Goal: Download file/media

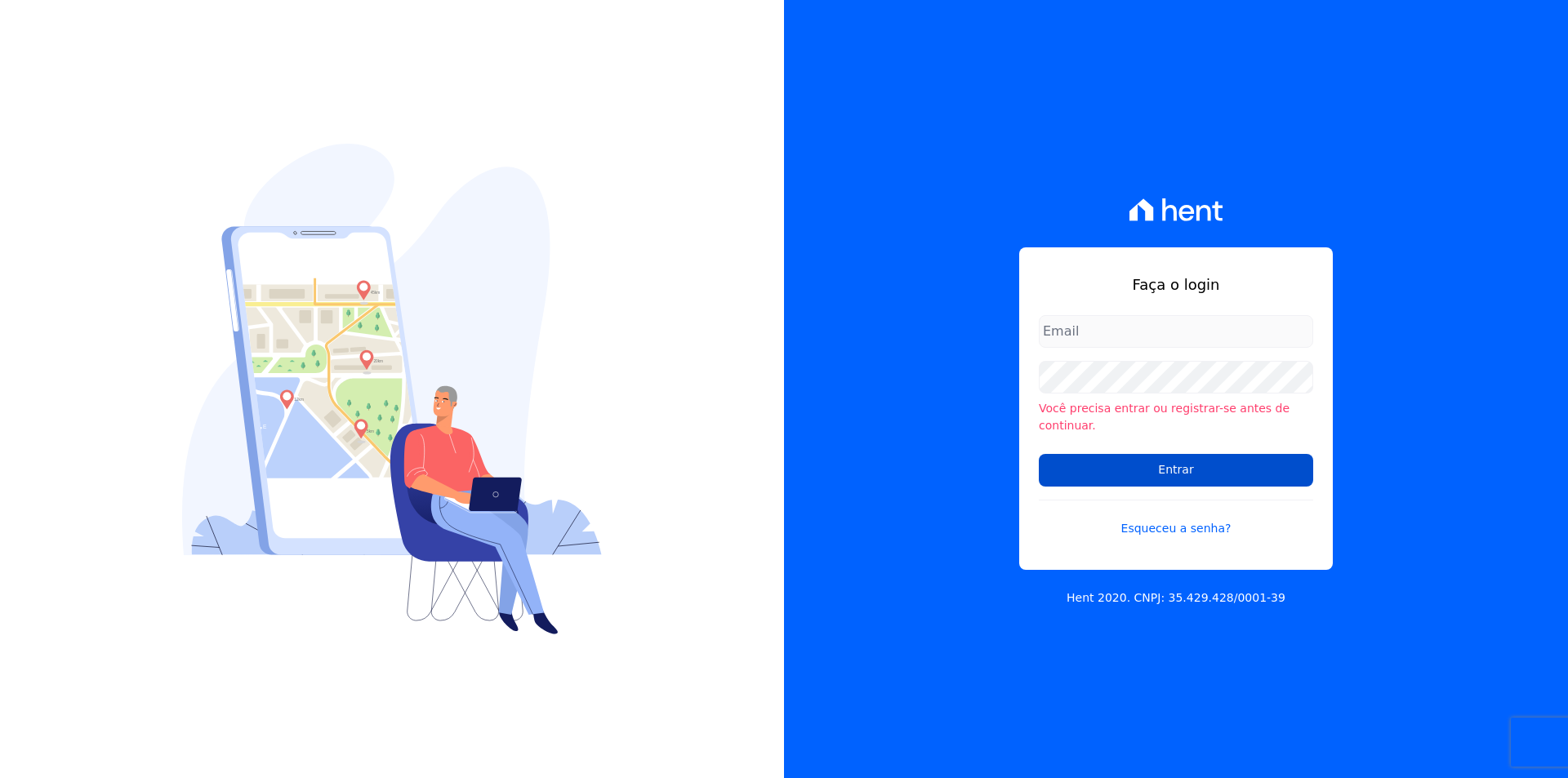
type input "[PERSON_NAME][EMAIL_ADDRESS][PERSON_NAME][DOMAIN_NAME]"
click at [1116, 461] on input "Entrar" at bounding box center [1176, 470] width 275 height 33
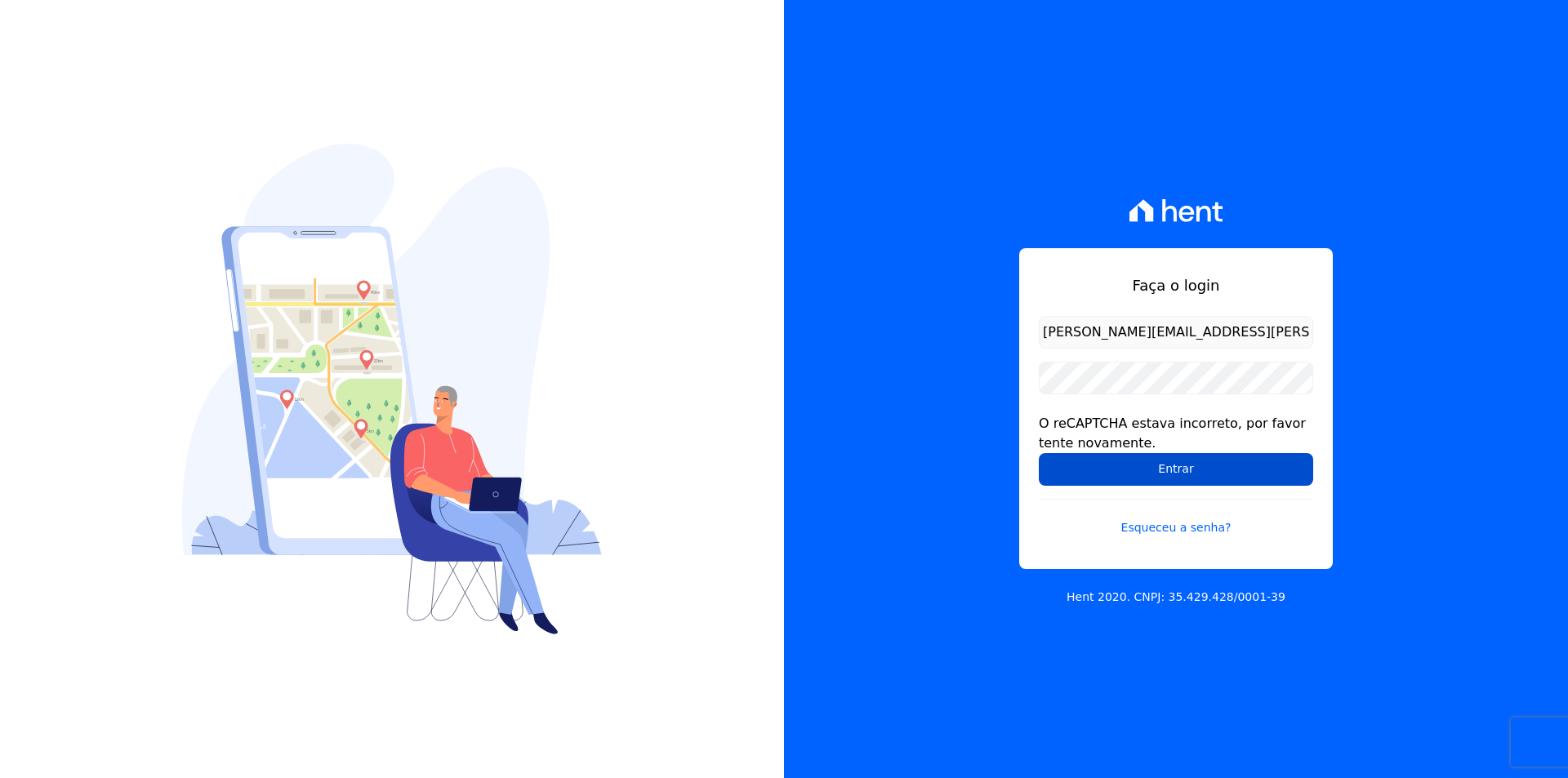
click at [1165, 459] on input "Entrar" at bounding box center [1176, 470] width 275 height 33
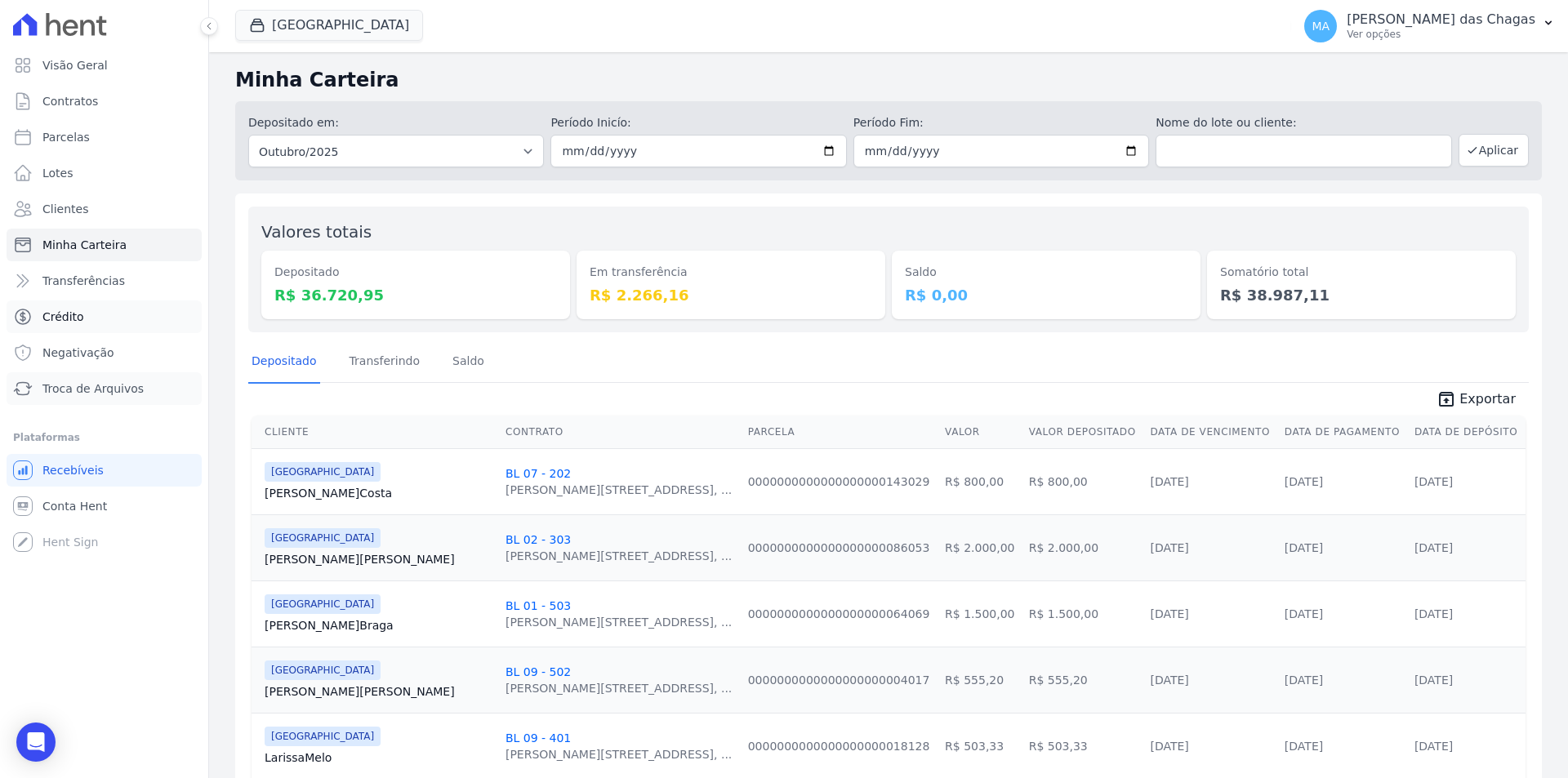
click at [75, 386] on ul "Visão Geral Contratos Parcelas Lotes Clientes Minha Carteira Transferências Cré…" at bounding box center [104, 227] width 195 height 356
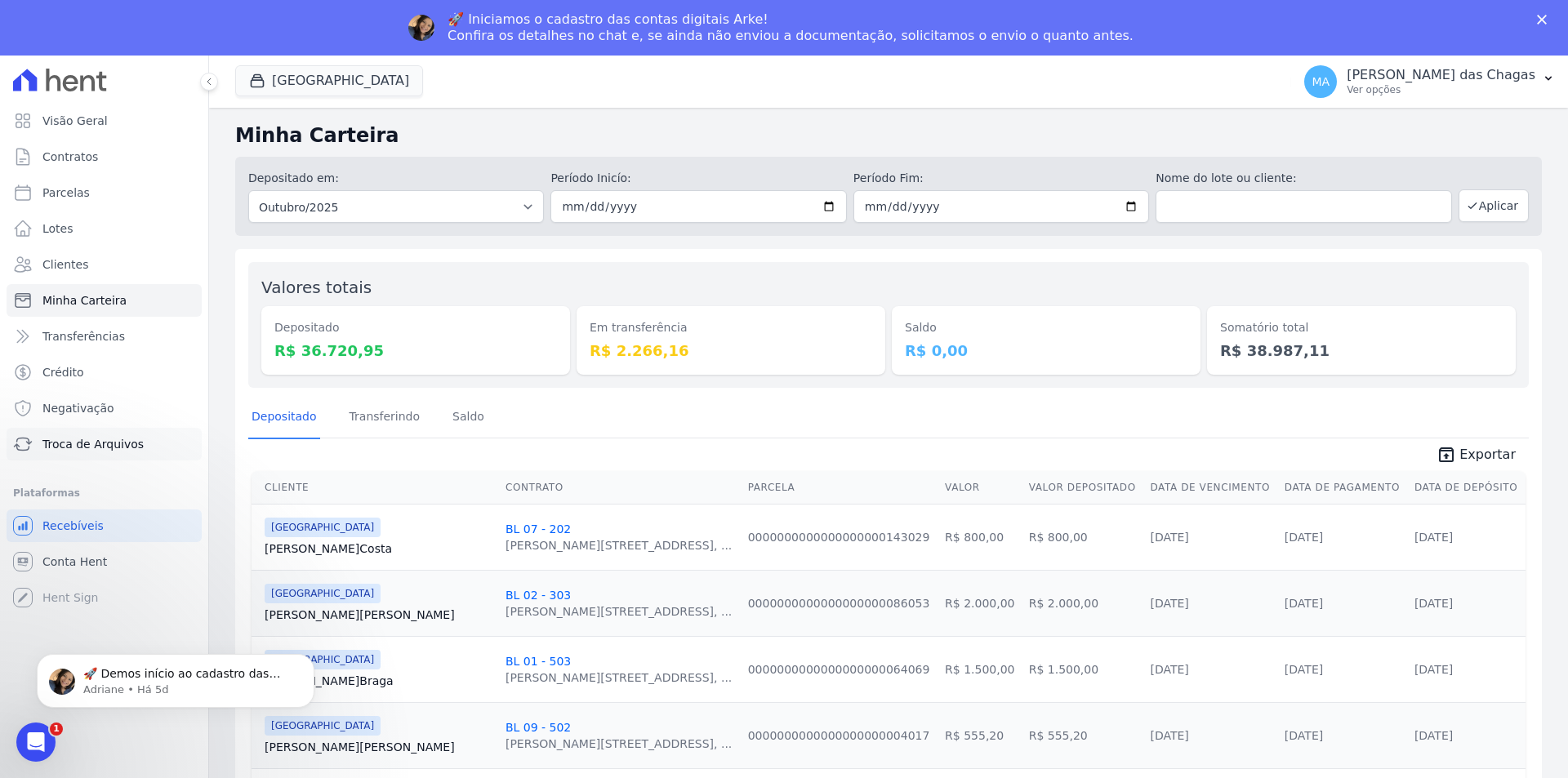
click at [60, 441] on span "Troca de Arquivos" at bounding box center [93, 444] width 102 height 16
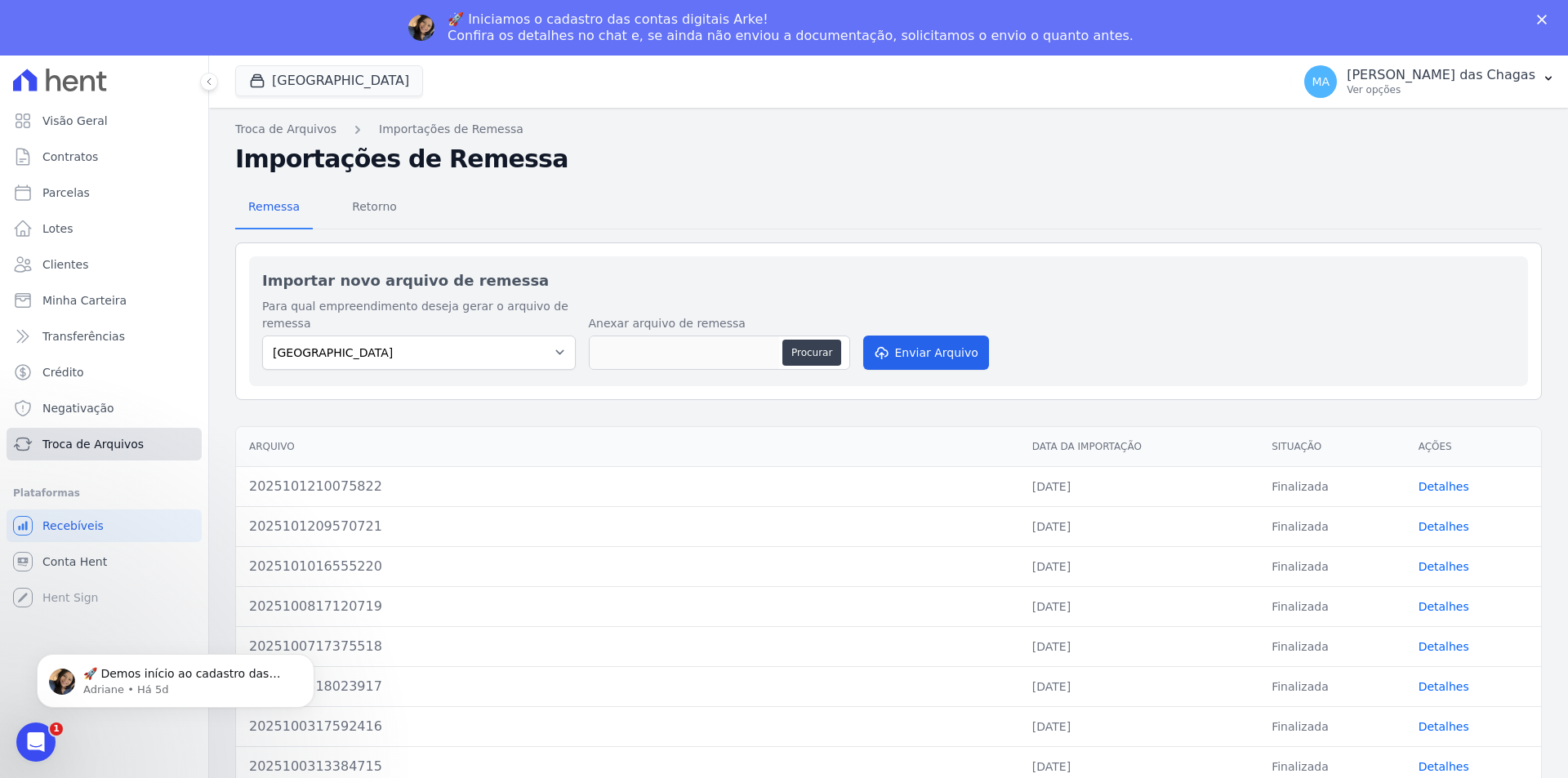
click at [137, 444] on link "Troca de Arquivos" at bounding box center [104, 444] width 195 height 33
click at [383, 213] on span "Retorno" at bounding box center [374, 207] width 65 height 33
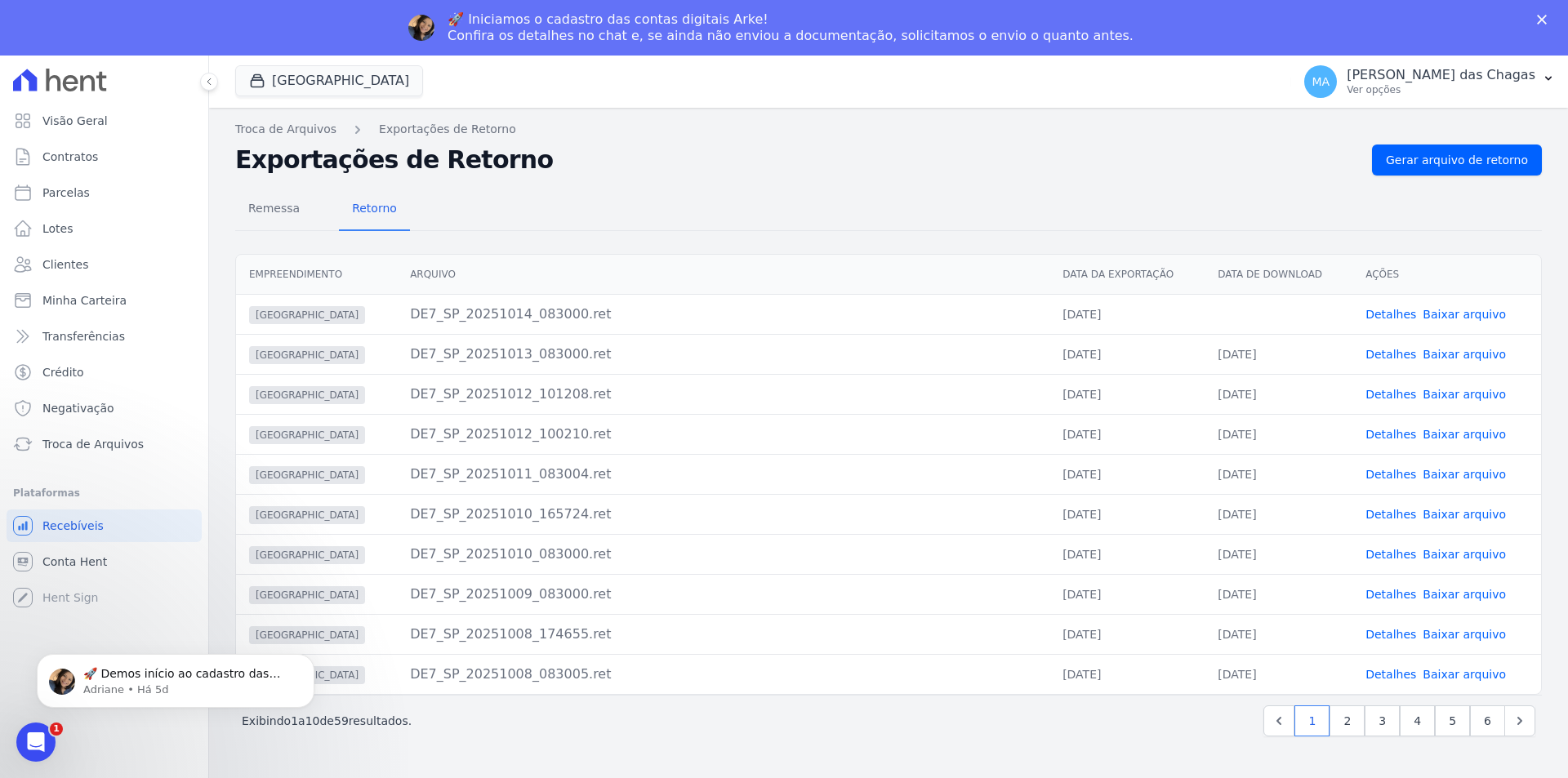
click at [1455, 311] on link "Baixar arquivo" at bounding box center [1464, 315] width 83 height 13
